Goal: Task Accomplishment & Management: Complete application form

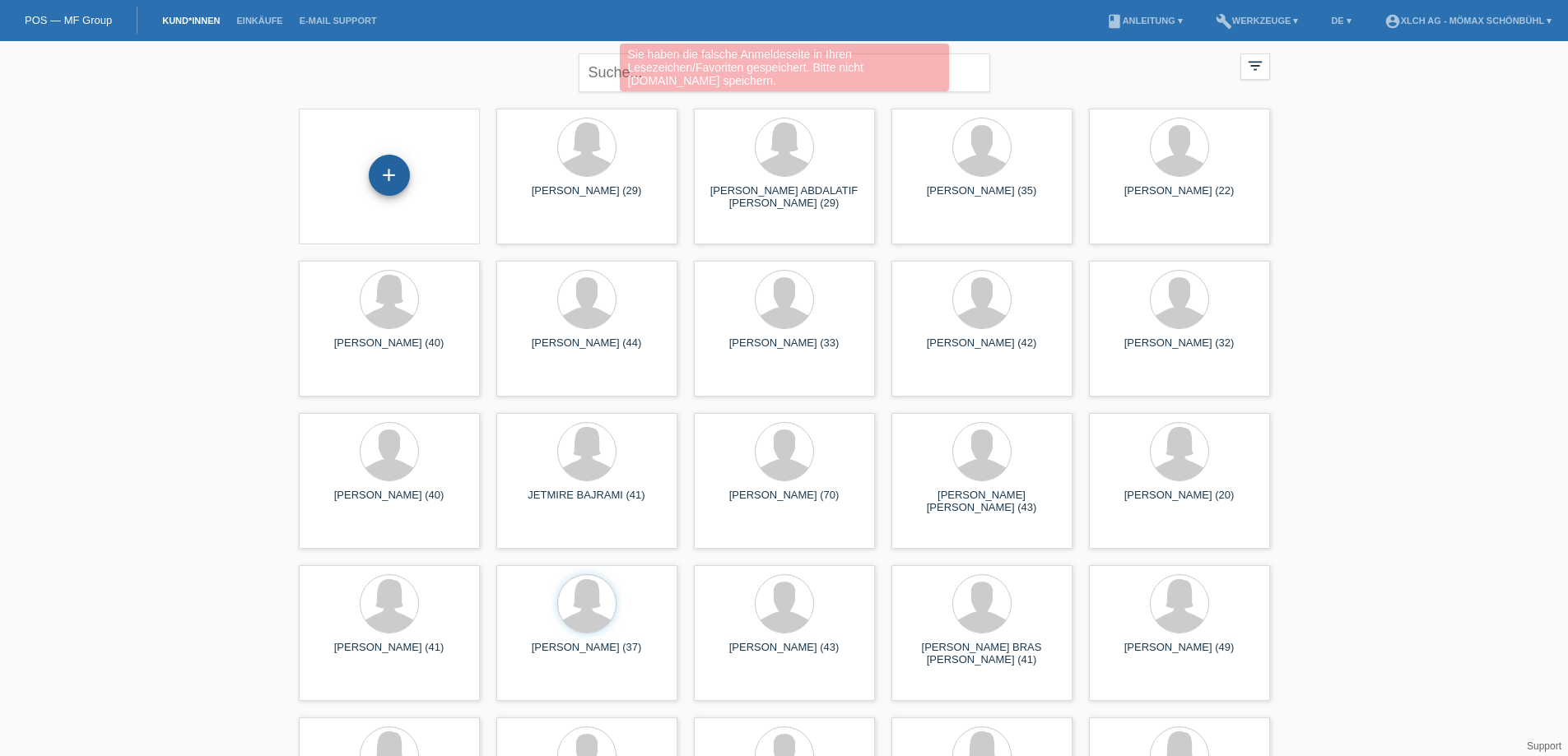
click at [388, 170] on div "+" at bounding box center [389, 175] width 41 height 41
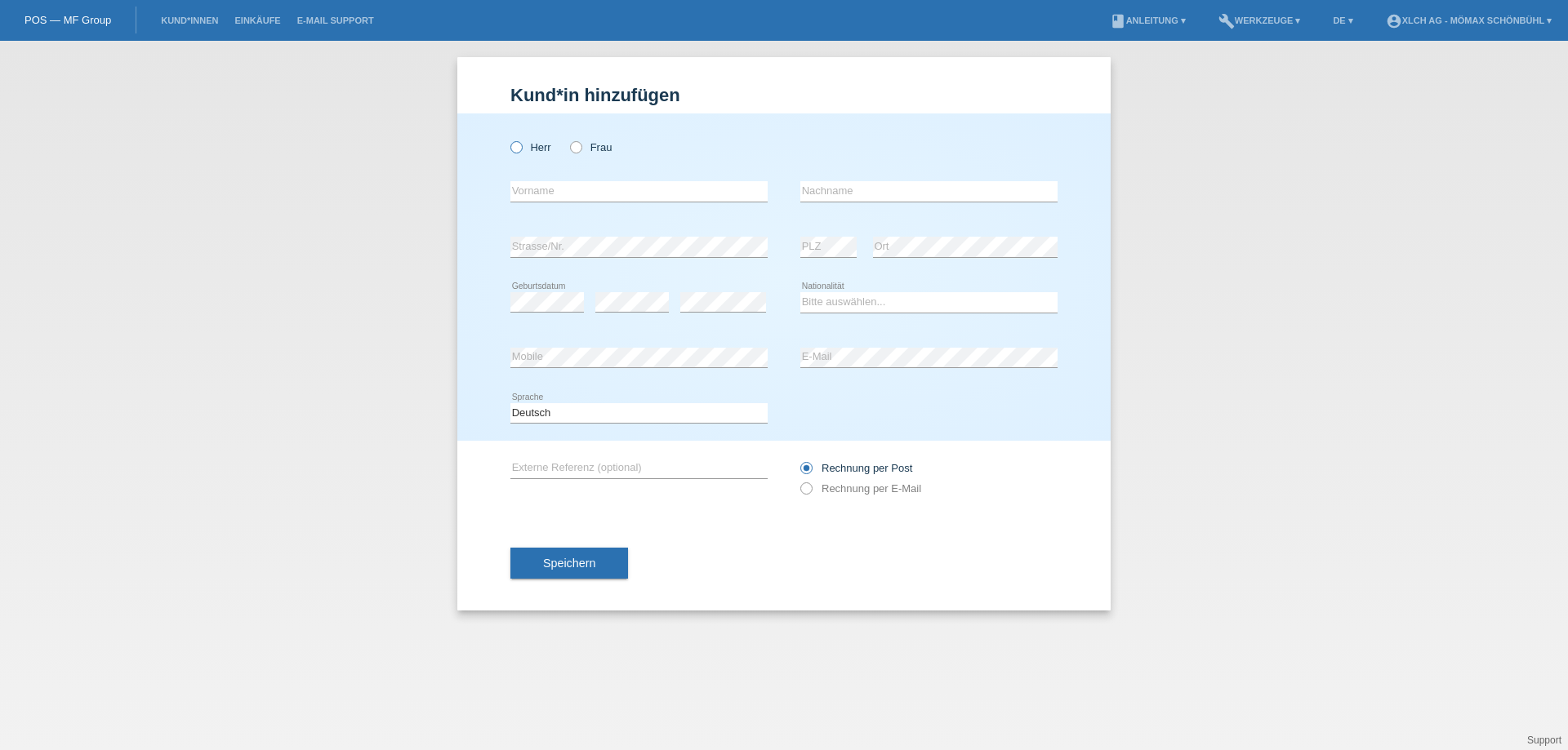
click at [508, 139] on icon at bounding box center [508, 139] width 0 height 0
click at [518, 144] on input "Herr" at bounding box center [516, 147] width 10 height 10
radio input "true"
click at [529, 193] on input "text" at bounding box center [639, 192] width 257 height 20
type input "[PERSON_NAME]"
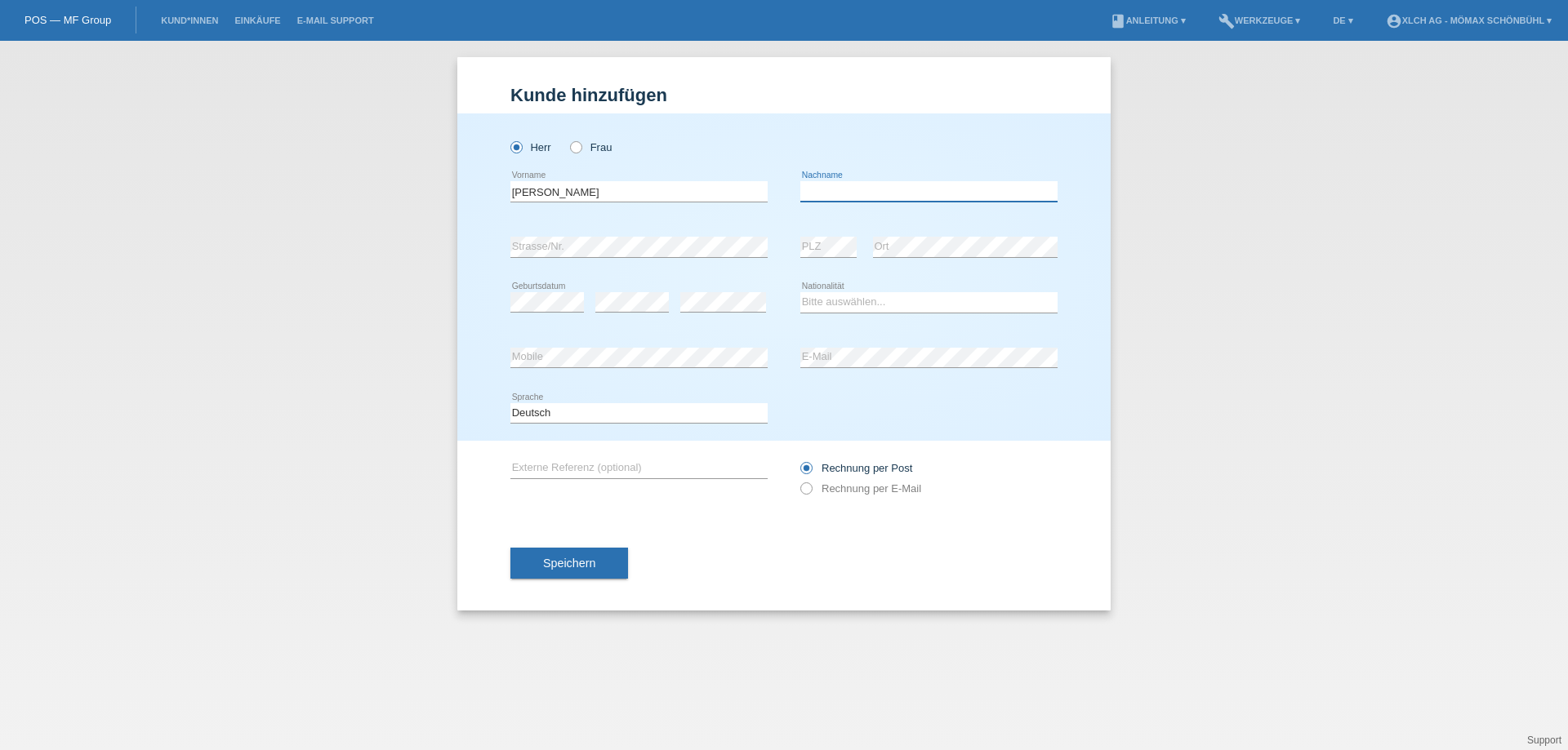
click at [820, 198] on input "text" at bounding box center [929, 192] width 257 height 20
type input "ETIN"
click at [836, 303] on select "Bitte auswählen... Schweiz Deutschland Liechtenstein Österreich ------------ Af…" at bounding box center [929, 302] width 257 height 20
select select "CH"
click at [801, 292] on select "Bitte auswählen... Schweiz Deutschland Liechtenstein Österreich ------------ Af…" at bounding box center [929, 302] width 257 height 20
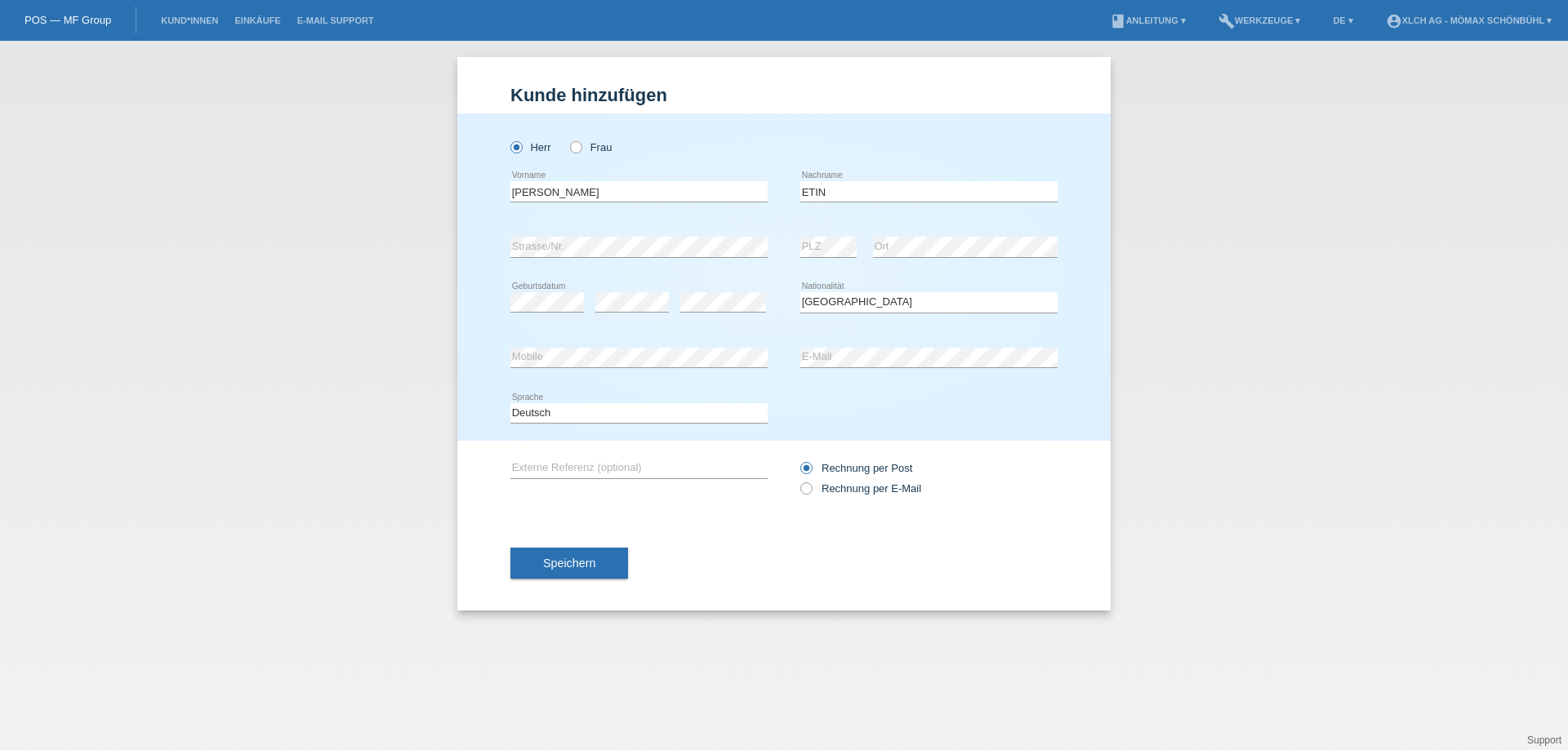
click at [800, 186] on div "YUSUF IZZET error Vorname ETIN error Nachname" at bounding box center [784, 191] width 547 height 55
click at [801, 187] on input "ETIN" at bounding box center [929, 192] width 257 height 20
click at [865, 197] on input "CETIN" at bounding box center [929, 192] width 257 height 20
type input "CETIN"
click at [798, 480] on icon at bounding box center [798, 480] width 0 height 0
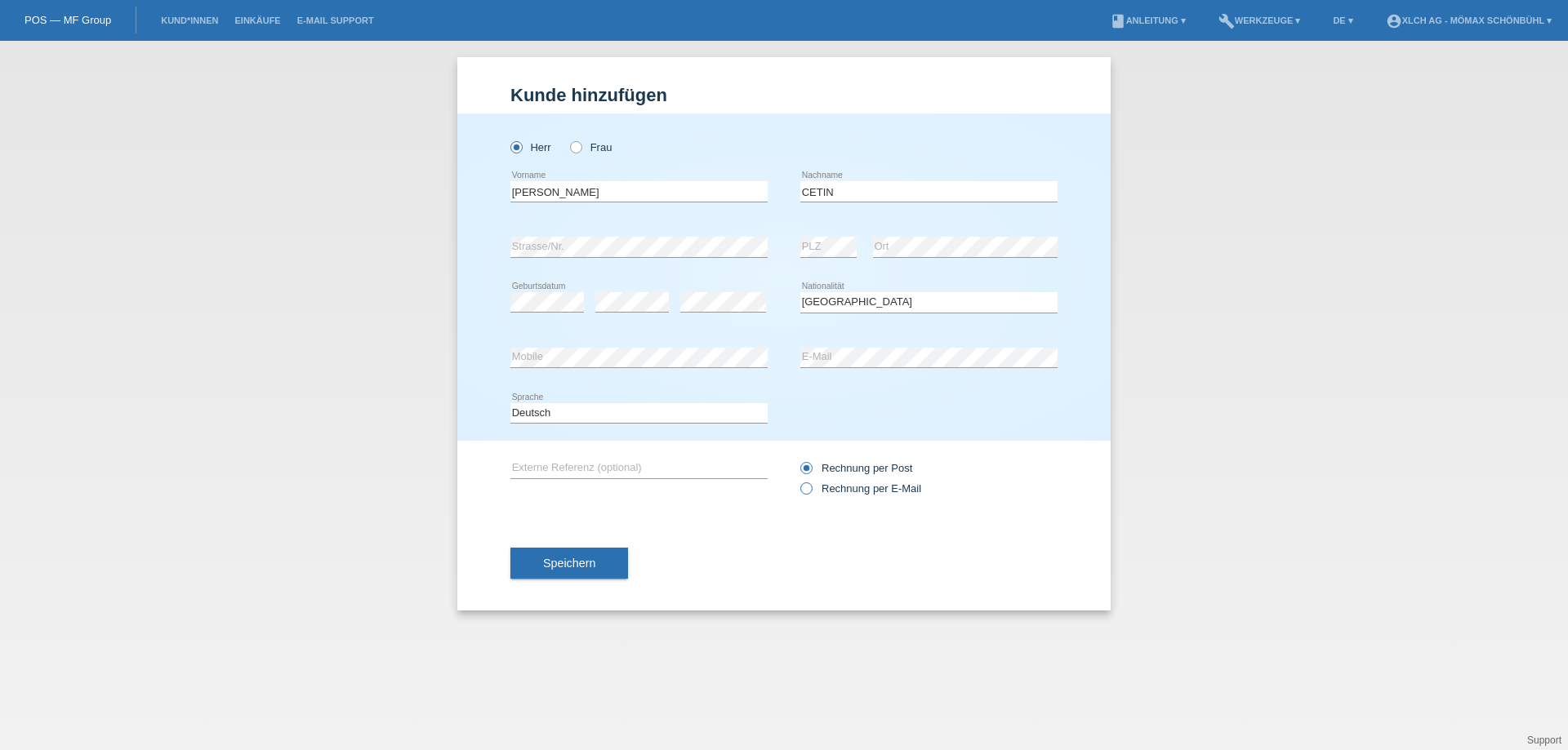
click at [802, 489] on input "Rechnung per E-Mail" at bounding box center [806, 493] width 10 height 20
radio input "true"
click at [569, 557] on span "Speichern" at bounding box center [569, 562] width 52 height 13
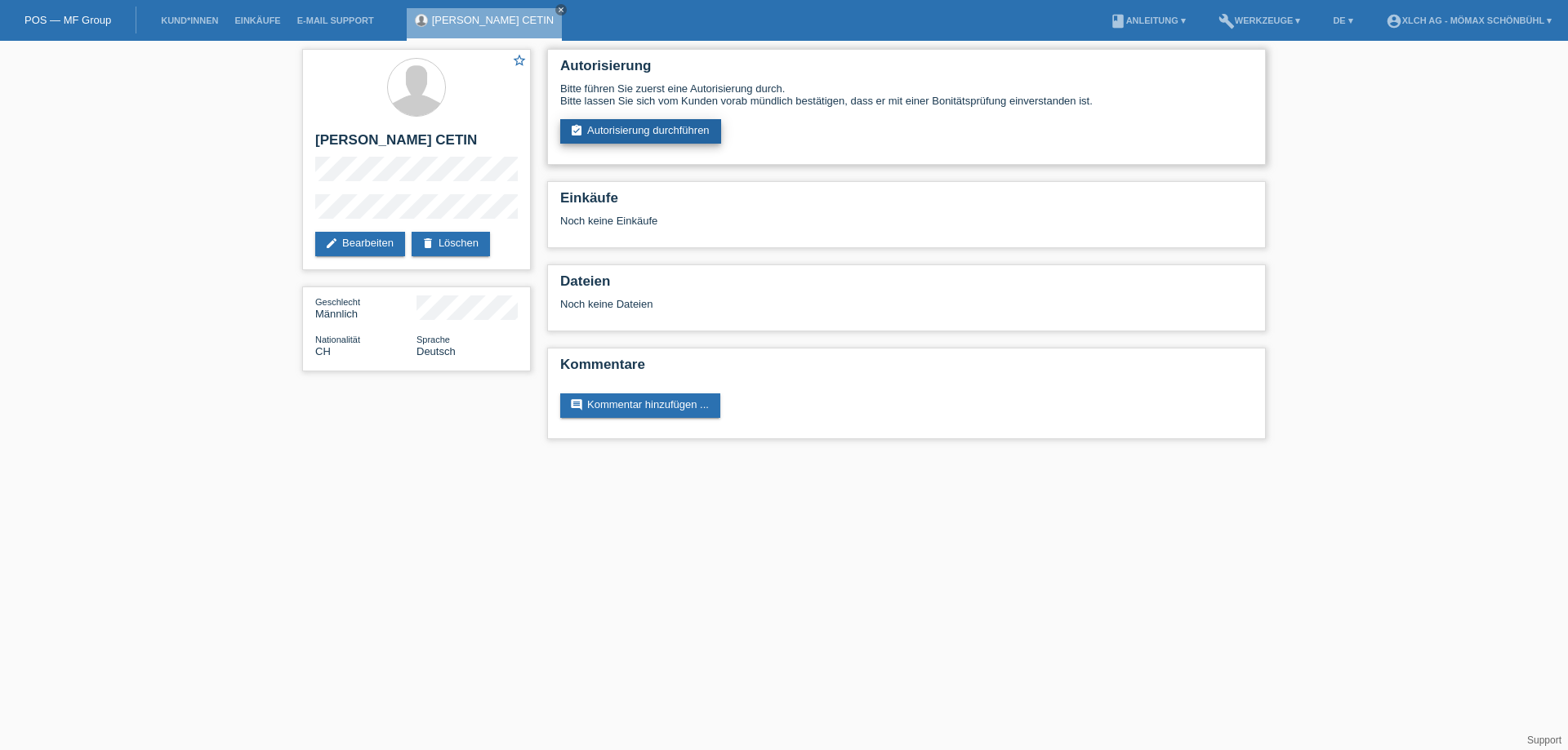
click at [682, 131] on link "assignment_turned_in Autorisierung durchführen" at bounding box center [640, 131] width 161 height 25
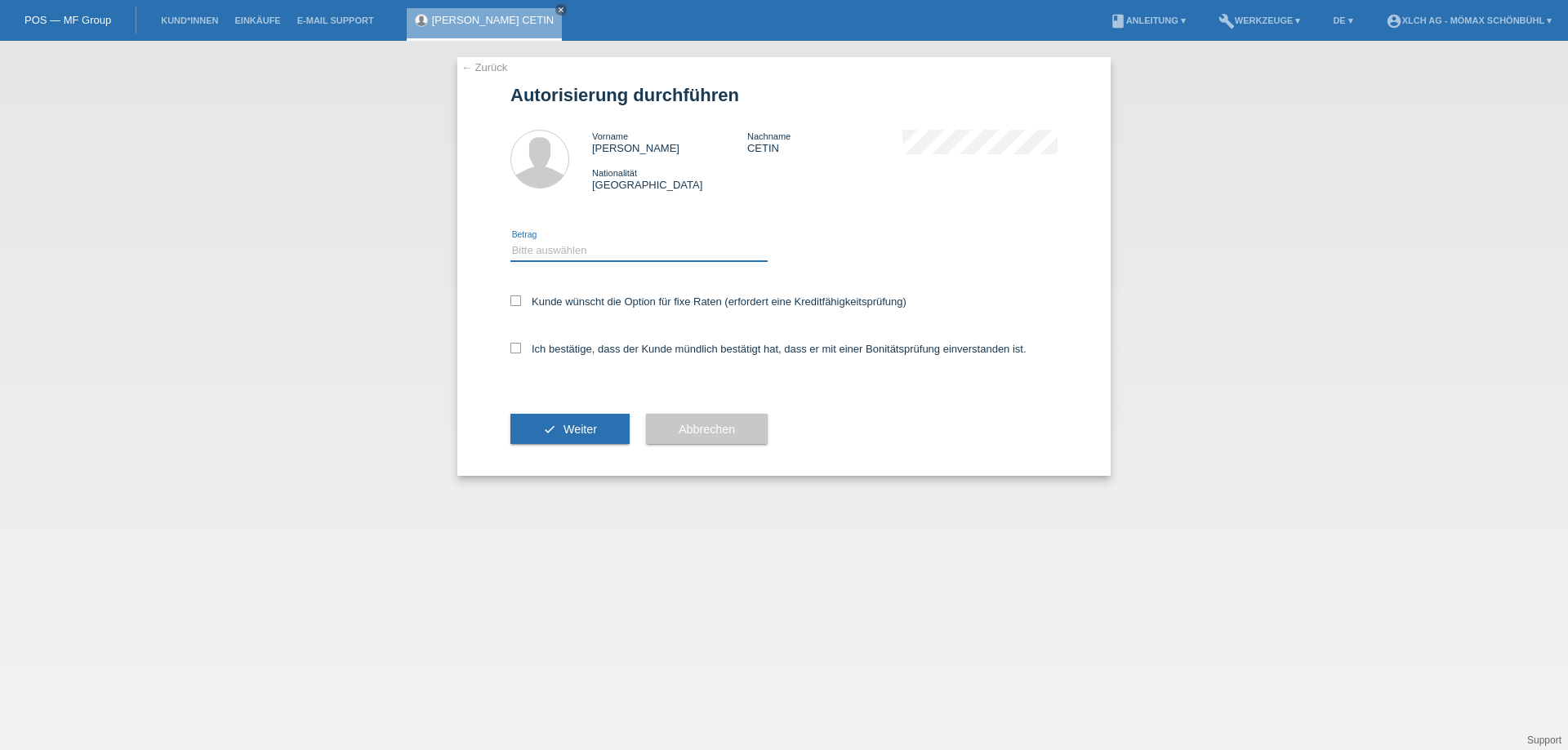
click at [581, 253] on select "Bitte auswählen CHF 1.00 - CHF 499.00 CHF 500.00 - CHF 1'999.00 CHF 2'000.00 - …" at bounding box center [639, 251] width 257 height 20
select select "2"
click at [511, 241] on select "Bitte auswählen CHF 1.00 - CHF 499.00 CHF 500.00 - CHF 1'999.00 CHF 2'000.00 - …" at bounding box center [639, 251] width 257 height 20
click at [518, 300] on icon at bounding box center [516, 301] width 10 height 10
click at [518, 300] on input "Kunde wünscht die Option für fixe Raten (erfordert eine Kreditfähigkeitsprüfung)" at bounding box center [516, 301] width 10 height 10
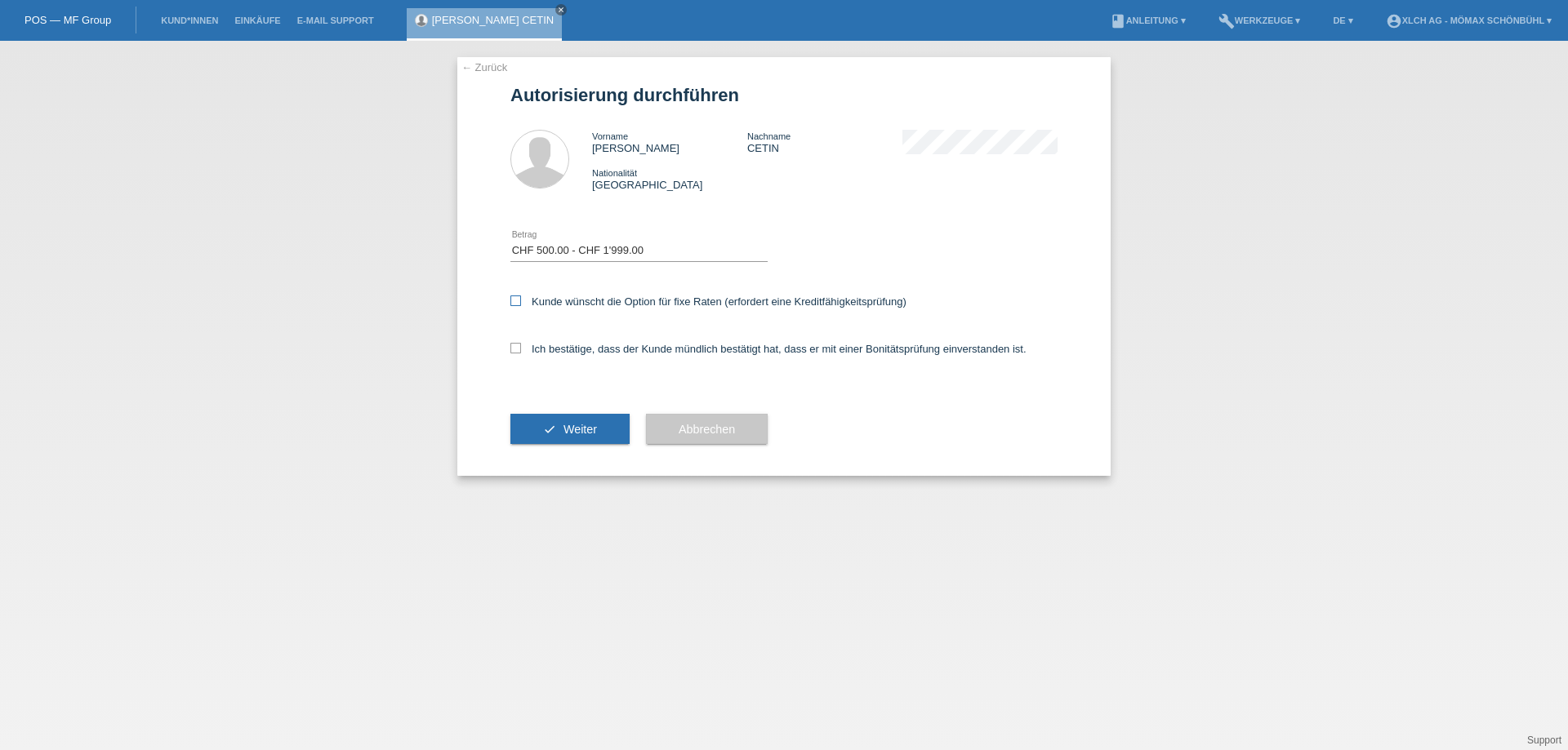
checkbox input "true"
click at [518, 347] on icon at bounding box center [516, 348] width 10 height 10
click at [518, 347] on input "Ich bestätige, dass der Kunde mündlich bestätigt hat, dass er mit einer Bonität…" at bounding box center [516, 348] width 10 height 10
checkbox input "true"
click at [579, 430] on span "Weiter" at bounding box center [580, 429] width 33 height 13
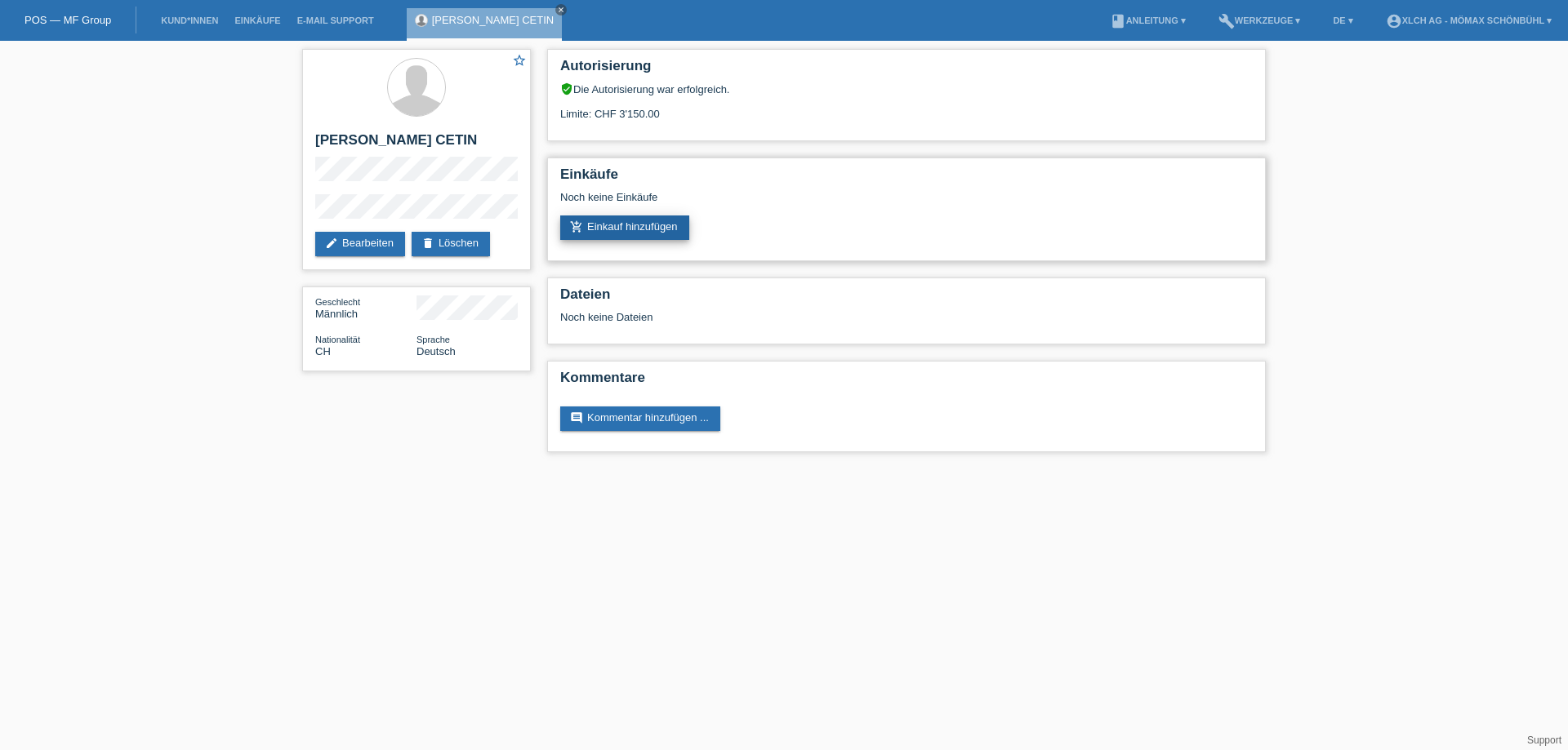
click at [629, 228] on link "add_shopping_cart Einkauf hinzufügen" at bounding box center [624, 228] width 129 height 25
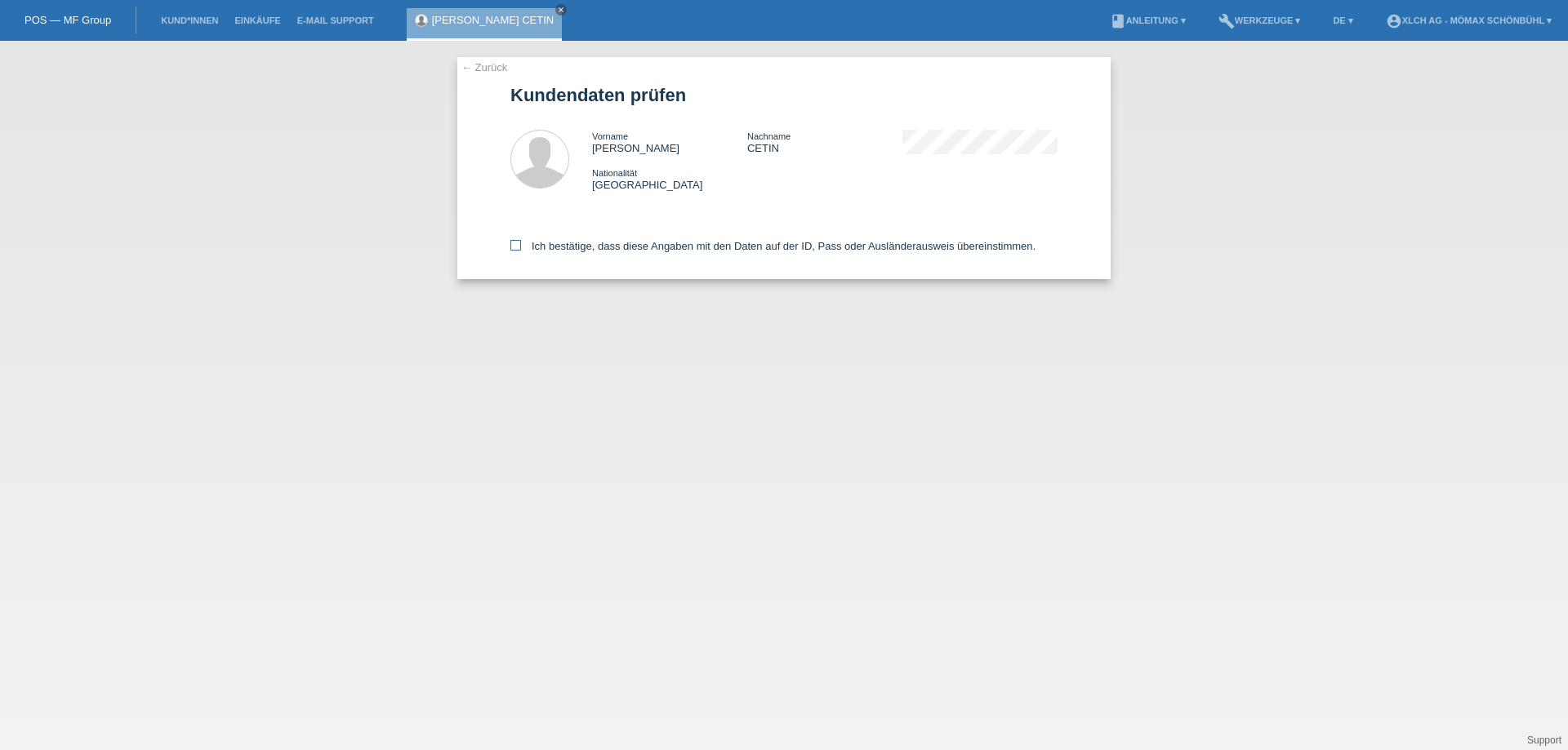
click at [512, 245] on icon at bounding box center [516, 245] width 10 height 10
click at [512, 245] on input "Ich bestätige, dass diese Angaben mit den Daten auf der ID, Pass oder Ausländer…" at bounding box center [516, 245] width 10 height 10
checkbox input "true"
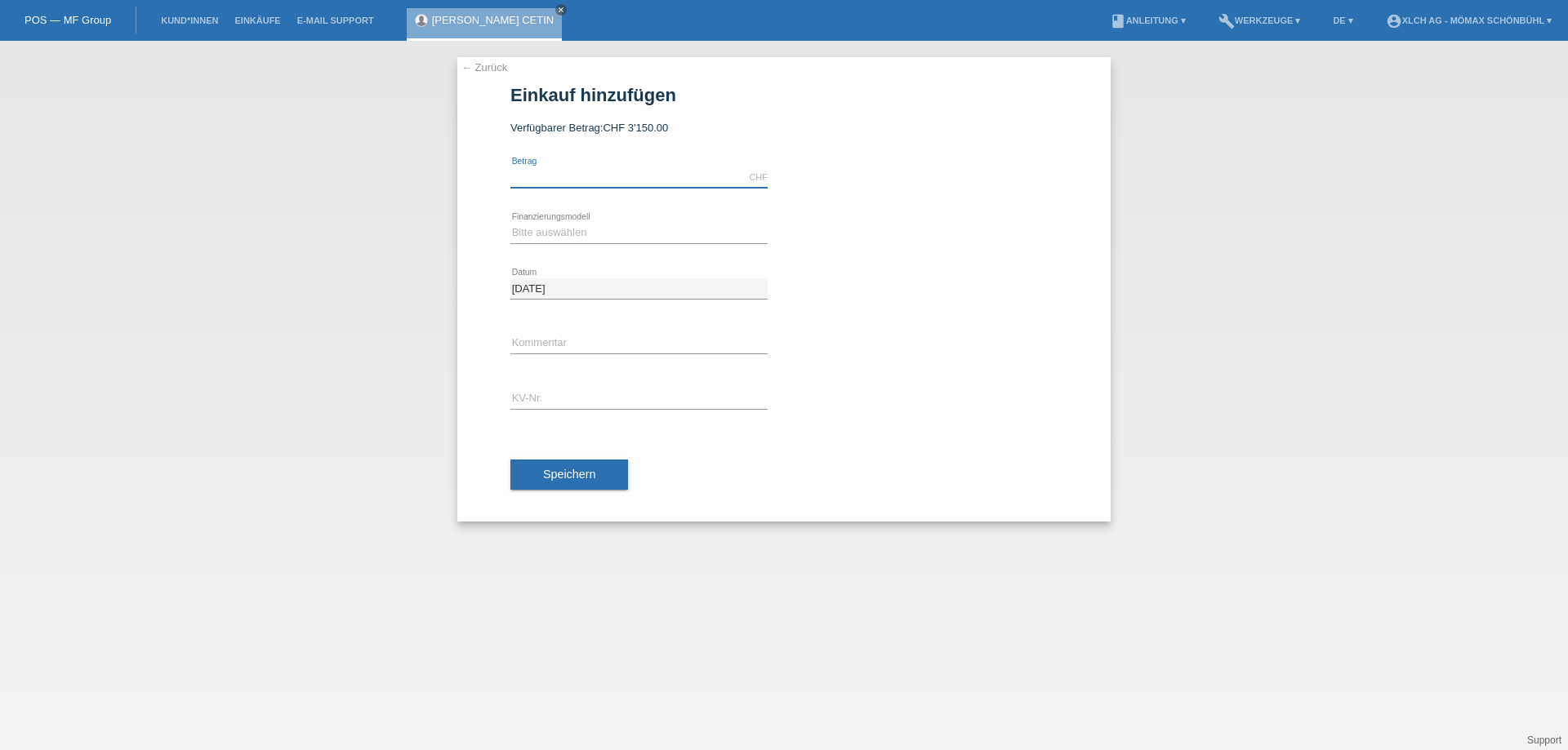
click at [550, 179] on input "text" at bounding box center [639, 177] width 257 height 20
type input "1380.00"
click at [525, 233] on select "Bitte auswählen Kauf auf Rechnung mit Teilzahlungsoption Fixe Raten - Zinsübern…" at bounding box center [639, 232] width 257 height 20
select select "113"
click at [511, 222] on select "Bitte auswählen Kauf auf Rechnung mit Teilzahlungsoption Fixe Raten - Zinsübern…" at bounding box center [639, 232] width 257 height 20
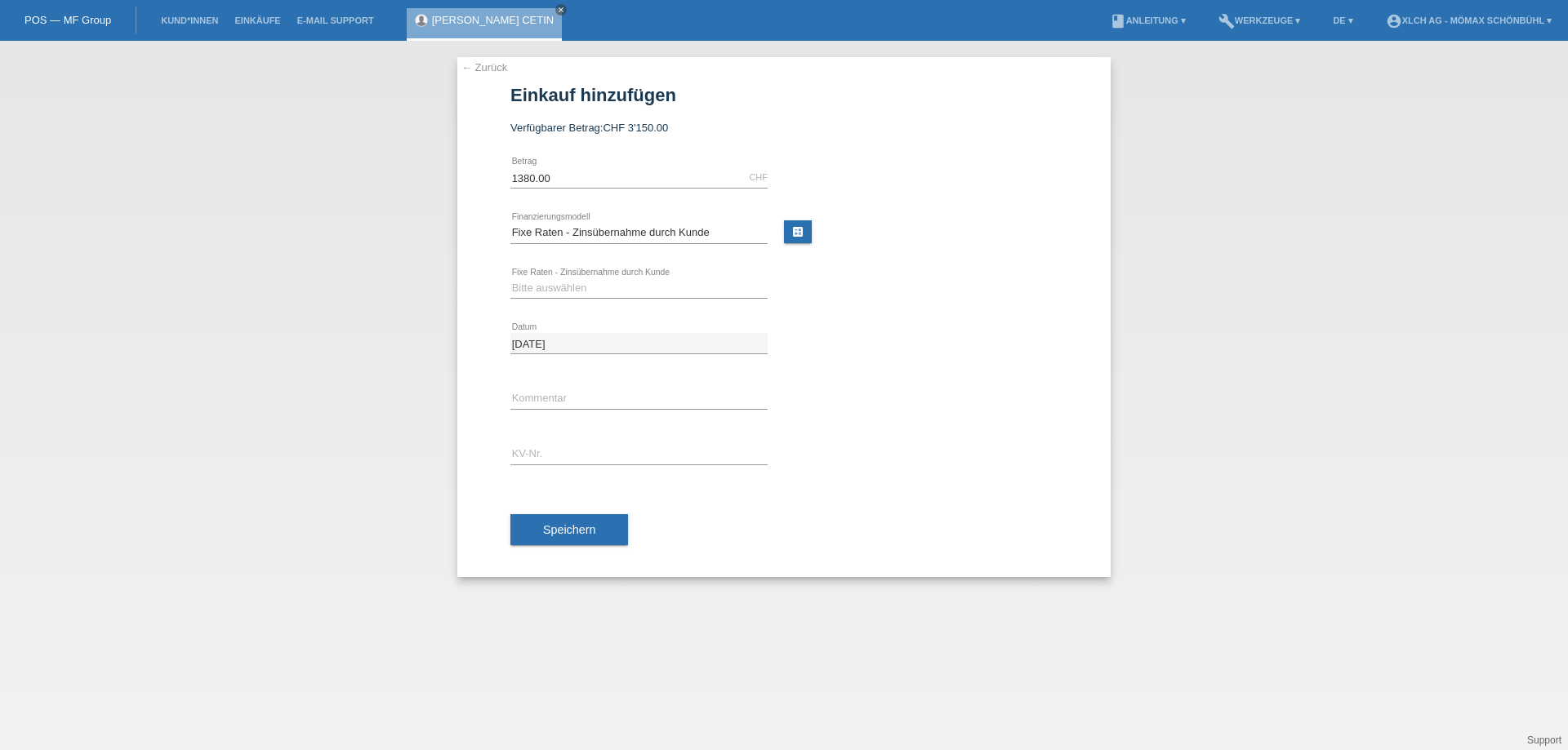
click at [800, 231] on link "calculate" at bounding box center [797, 232] width 28 height 23
type input "1380.00"
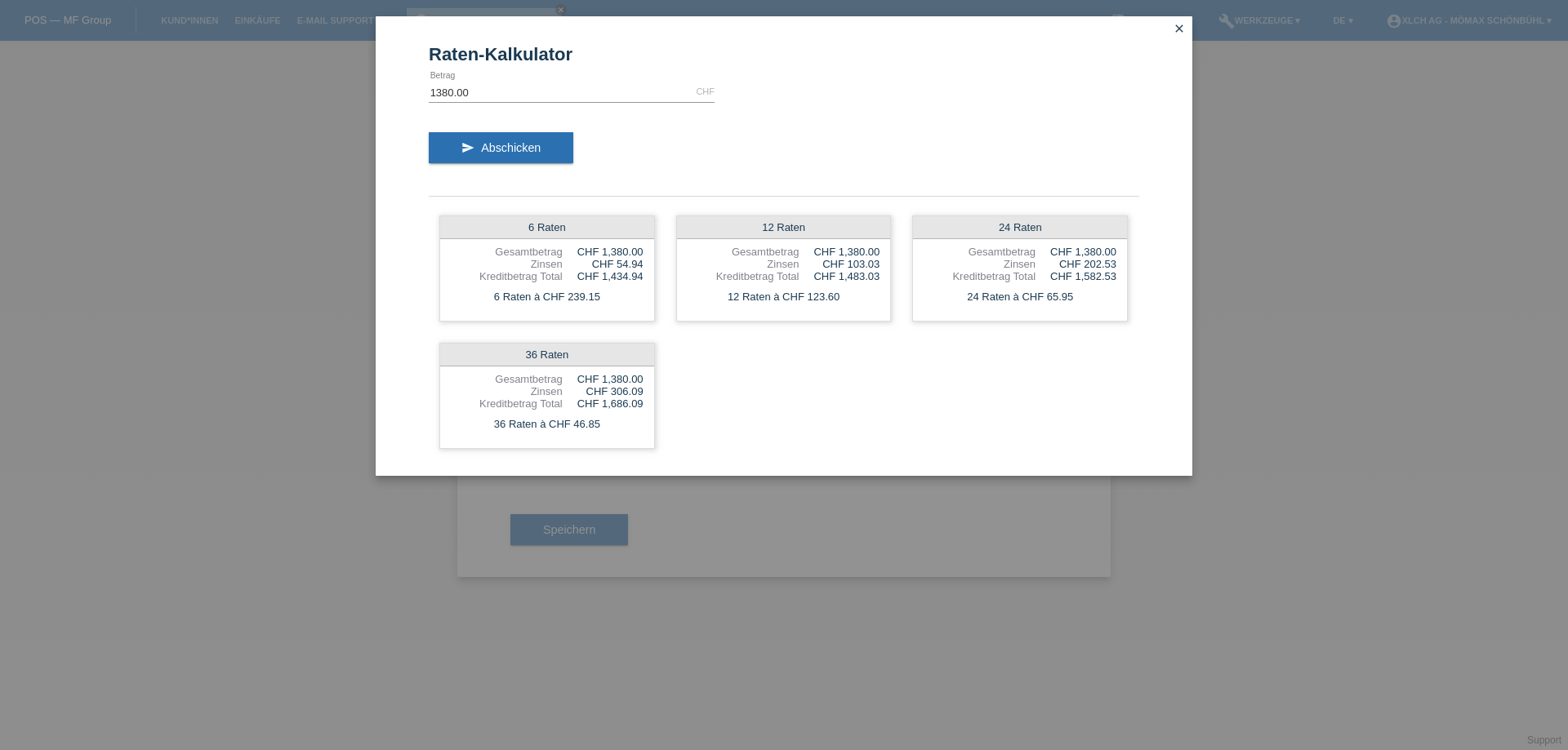
click at [1180, 29] on icon "close" at bounding box center [1178, 28] width 13 height 13
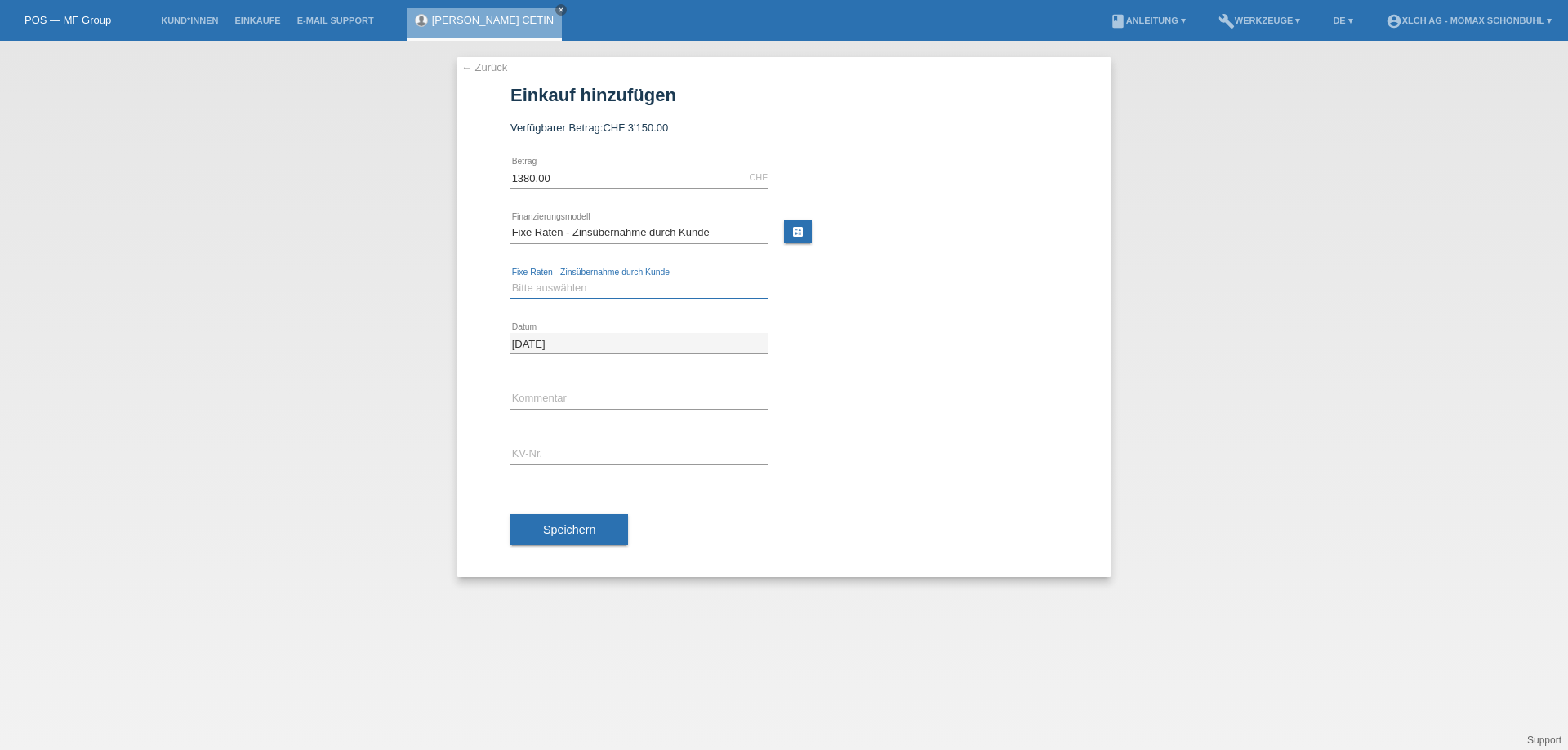
click at [519, 289] on select "Bitte auswählen 6 Raten 12 Raten 24 Raten 36 Raten" at bounding box center [639, 288] width 257 height 20
select select "324"
click at [511, 279] on select "Bitte auswählen 6 Raten 12 Raten 24 Raten 36 Raten" at bounding box center [639, 288] width 257 height 20
click at [530, 392] on input "text" at bounding box center [639, 399] width 257 height 20
type input "1T83"
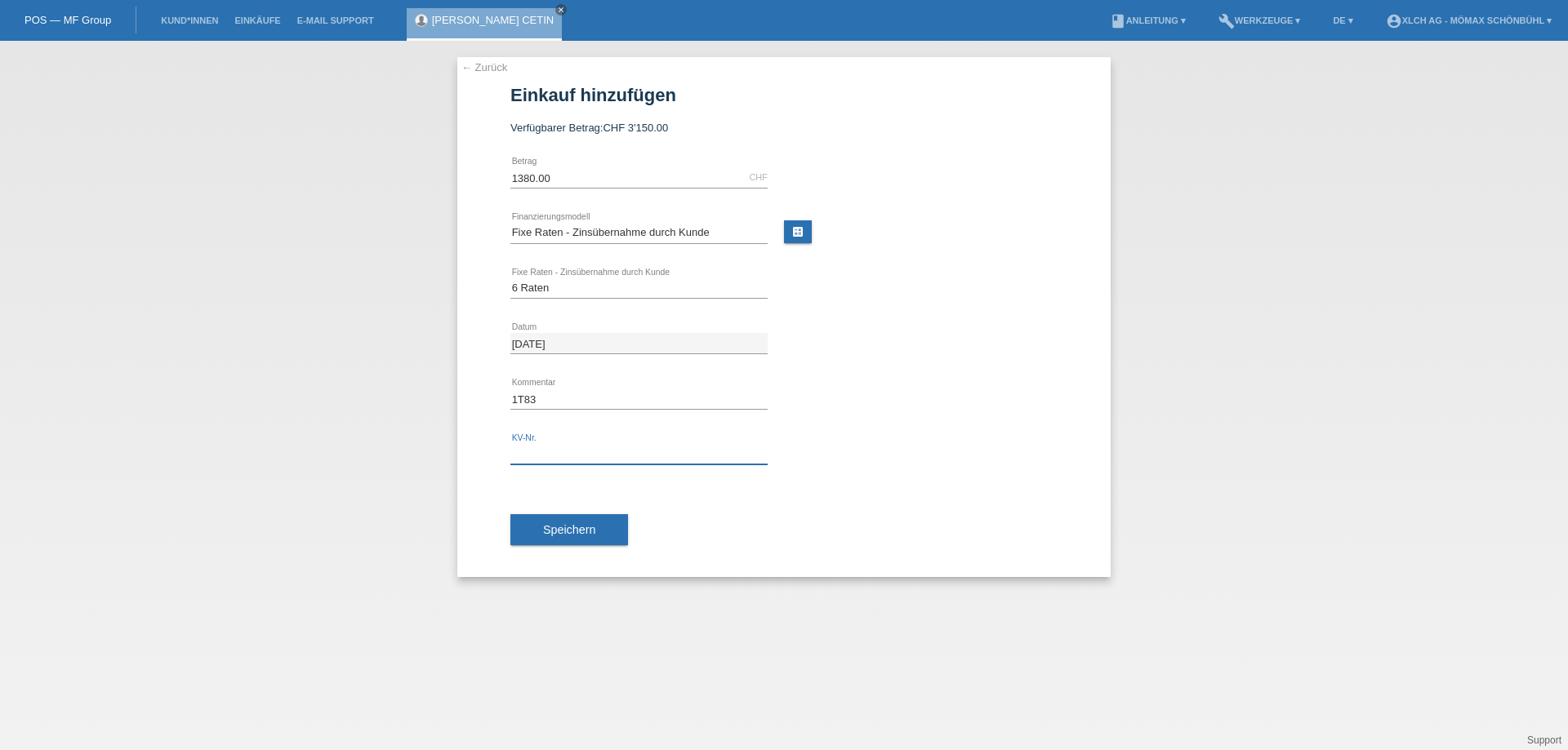
click at [529, 455] on input "text" at bounding box center [639, 454] width 257 height 20
type input "6MNARW"
click at [558, 526] on span "Speichern" at bounding box center [569, 529] width 52 height 13
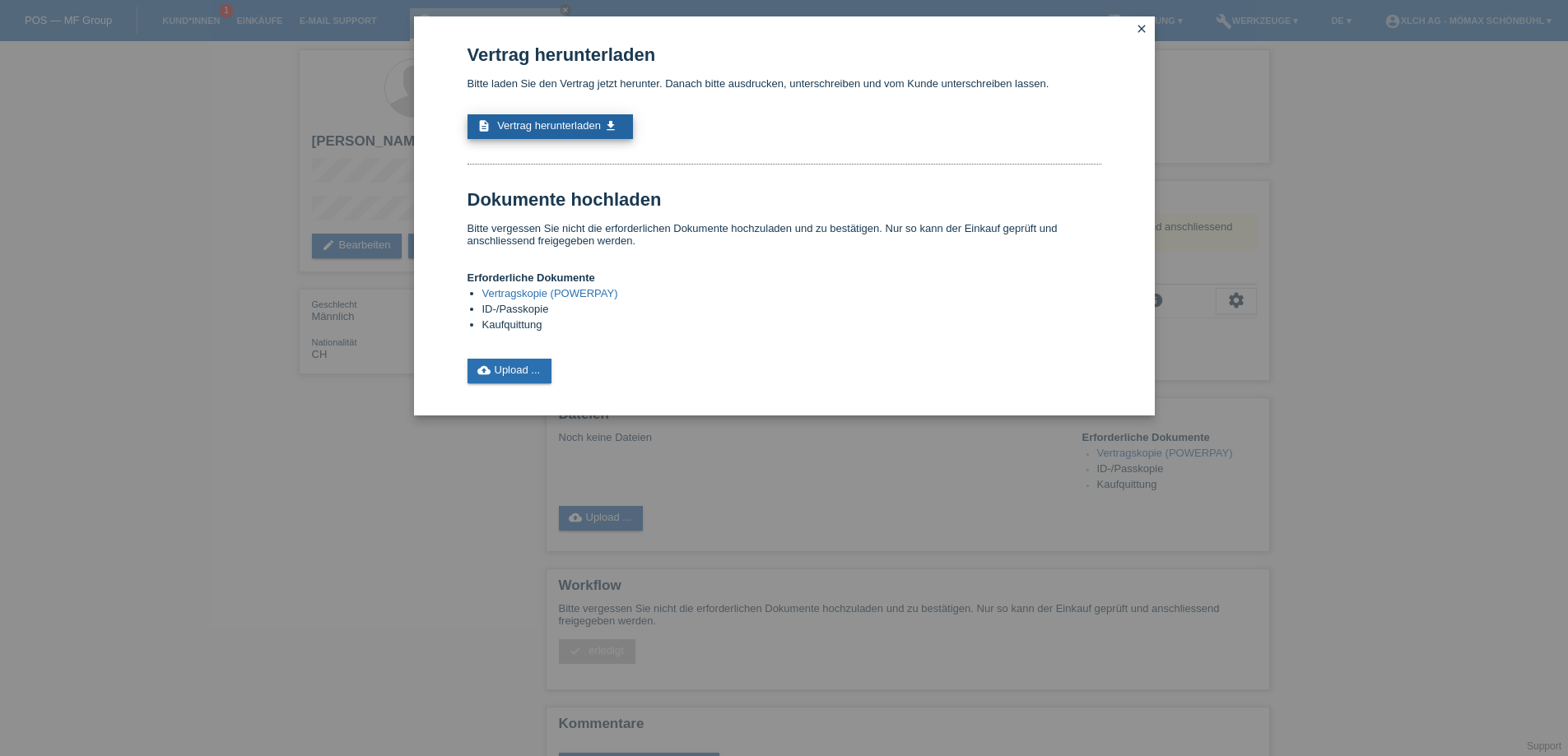
click at [542, 126] on span "Vertrag herunterladen" at bounding box center [548, 125] width 104 height 12
click at [522, 370] on link "cloud_upload Upload ..." at bounding box center [510, 371] width 85 height 25
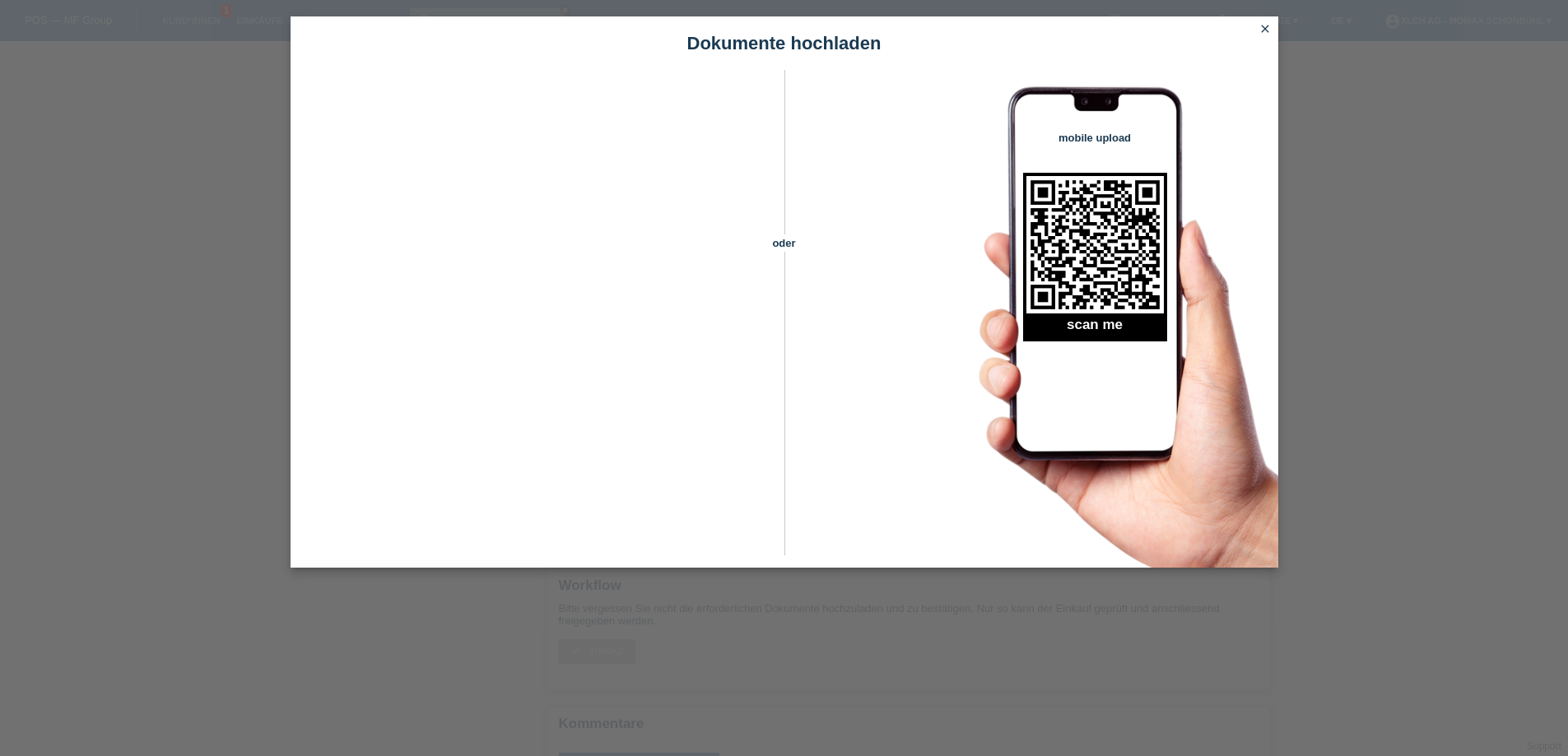
click at [1268, 25] on icon "close" at bounding box center [1265, 28] width 13 height 13
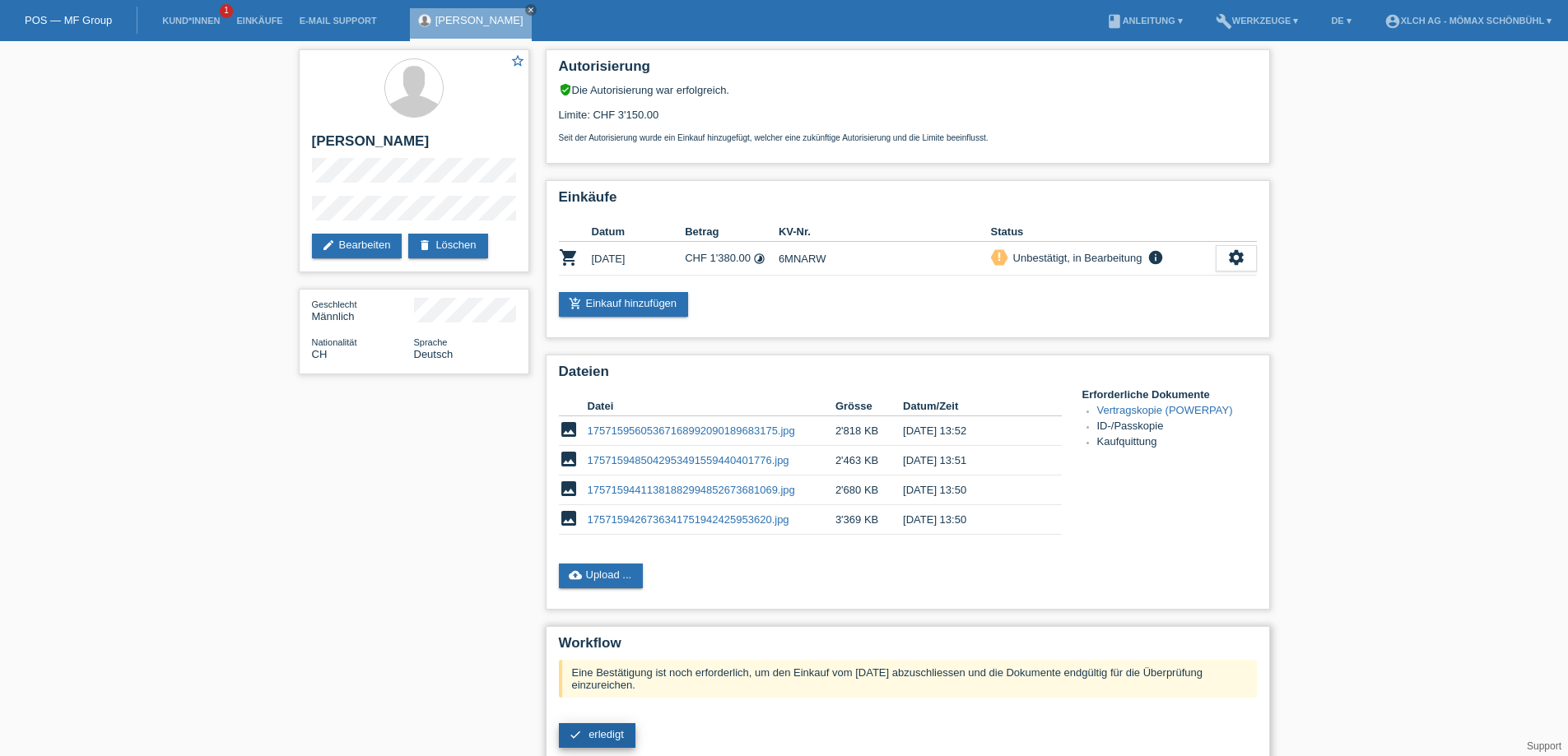
click at [592, 734] on span "erledigt" at bounding box center [606, 735] width 35 height 12
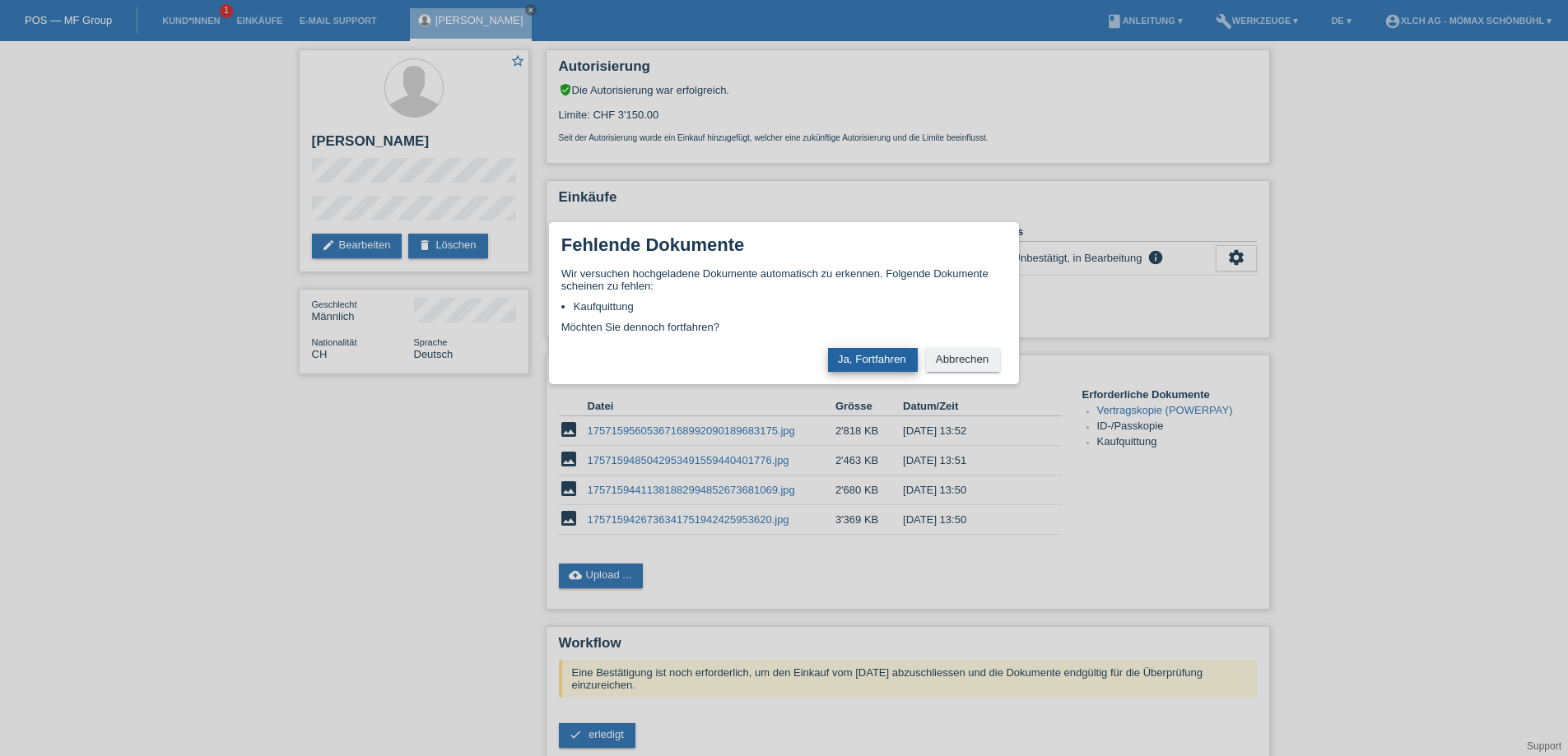
click at [866, 362] on button "Ja, Fortfahren" at bounding box center [873, 360] width 89 height 24
